Goal: Check status

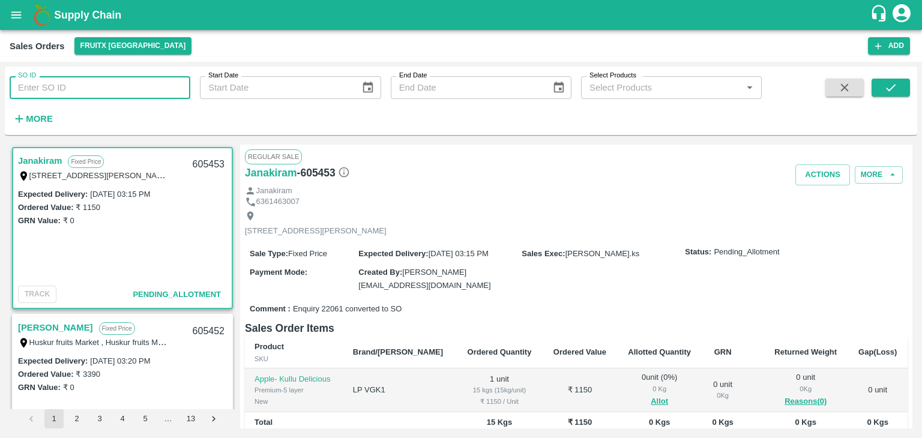
click at [41, 86] on input "SO ID" at bounding box center [100, 87] width 181 height 23
drag, startPoint x: 887, startPoint y: 76, endPoint x: 886, endPoint y: 90, distance: 14.5
click at [886, 90] on div "SO ID 605352 SO ID Start Date Start Date End Date End Date Select Products Sele…" at bounding box center [461, 100] width 913 height 59
click at [886, 90] on icon "submit" at bounding box center [890, 87] width 13 height 13
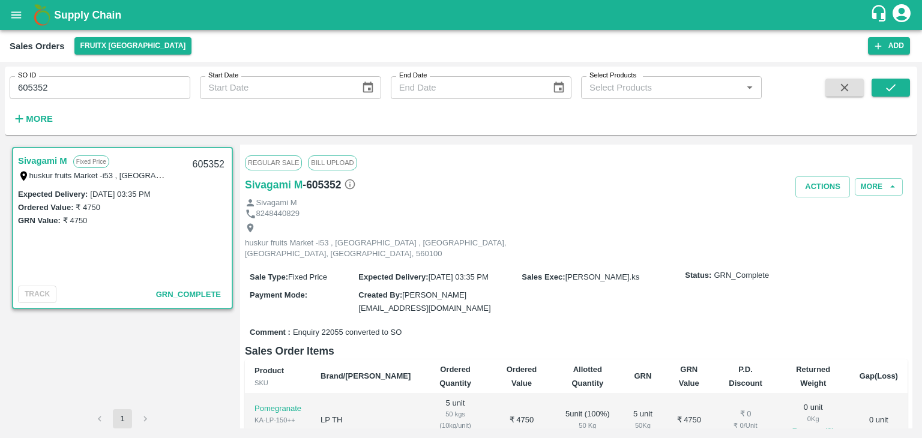
click at [34, 85] on input "605352" at bounding box center [100, 87] width 181 height 23
type input "605352"
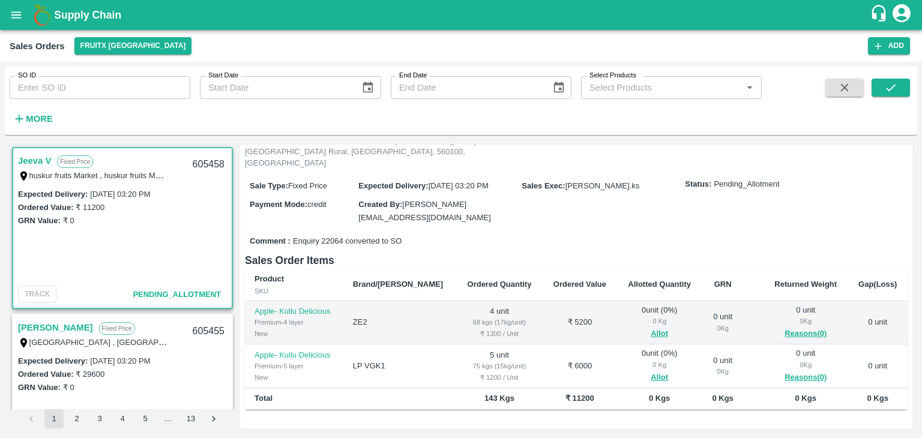
scroll to position [91, 0]
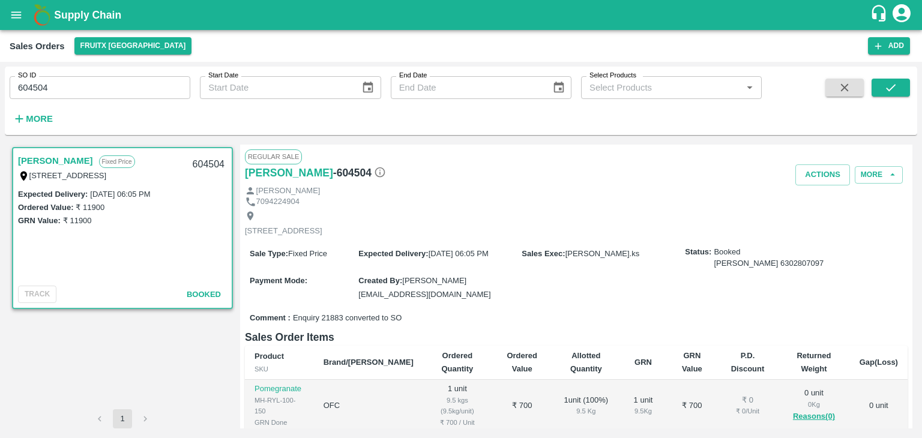
scroll to position [20, 0]
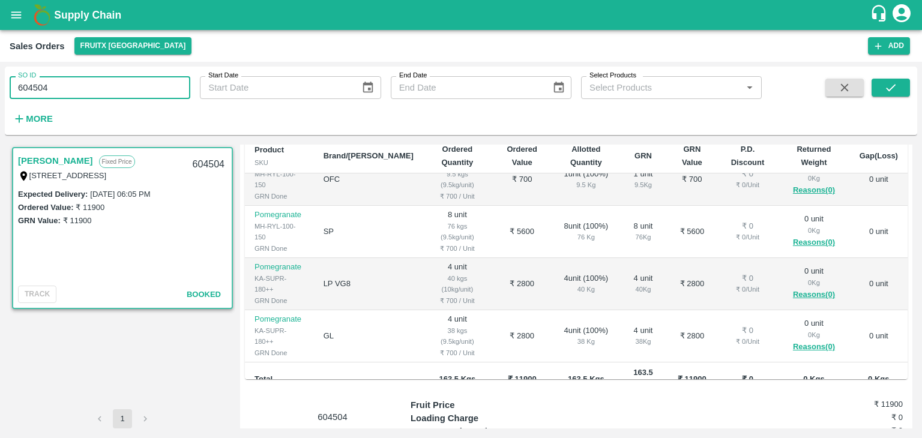
click at [23, 89] on input "604504" at bounding box center [100, 87] width 181 height 23
type input "604504"
